Goal: Complete application form: Complete application form

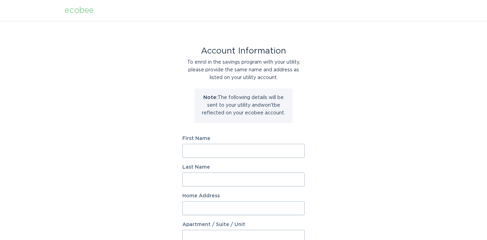
click at [249, 155] on input "First Name" at bounding box center [243, 151] width 122 height 14
type input "[PERSON_NAME]"
click at [208, 176] on input "Last Name" at bounding box center [243, 179] width 122 height 14
type input "[PERSON_NAME]"
type input "1713 RIVER HILLS DR"
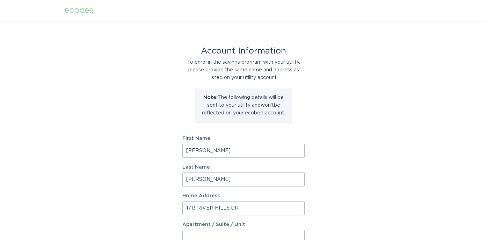
select select "US"
type input "[PERSON_NAME][GEOGRAPHIC_DATA]"
type input "32003"
select select "FL"
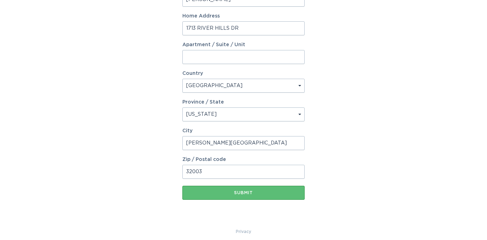
scroll to position [156, 0]
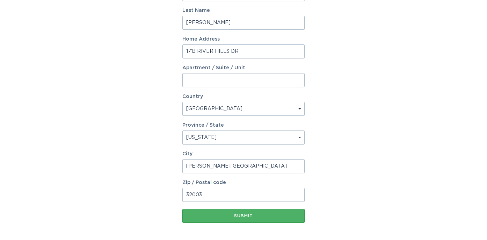
click at [245, 215] on div "Submit" at bounding box center [243, 215] width 115 height 4
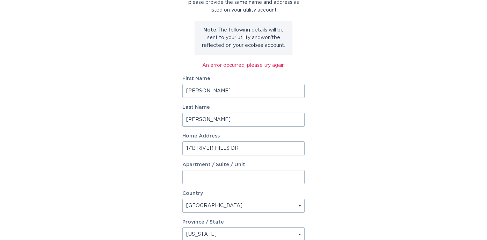
scroll to position [46, 0]
